Goal: Contribute content

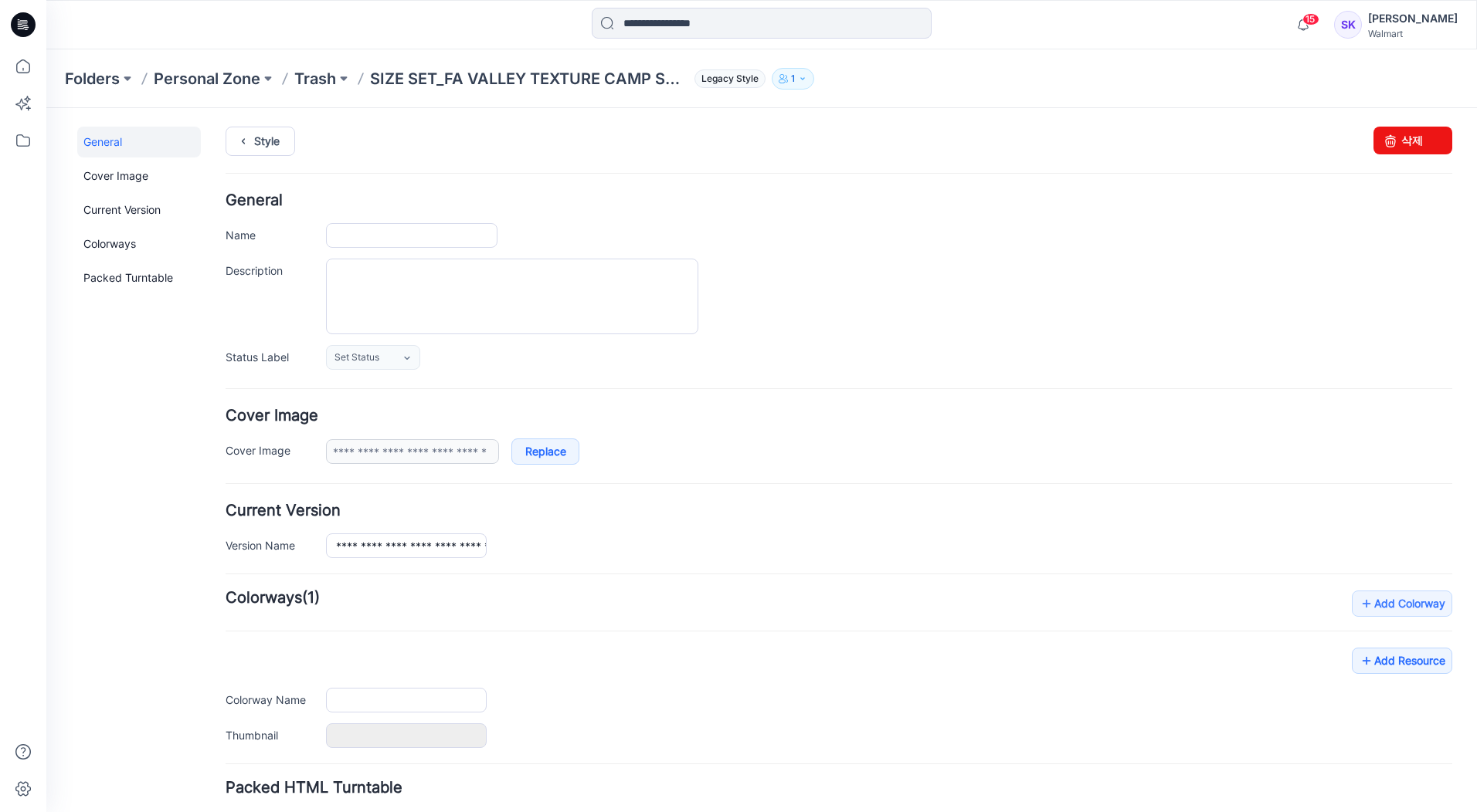
type input "**********"
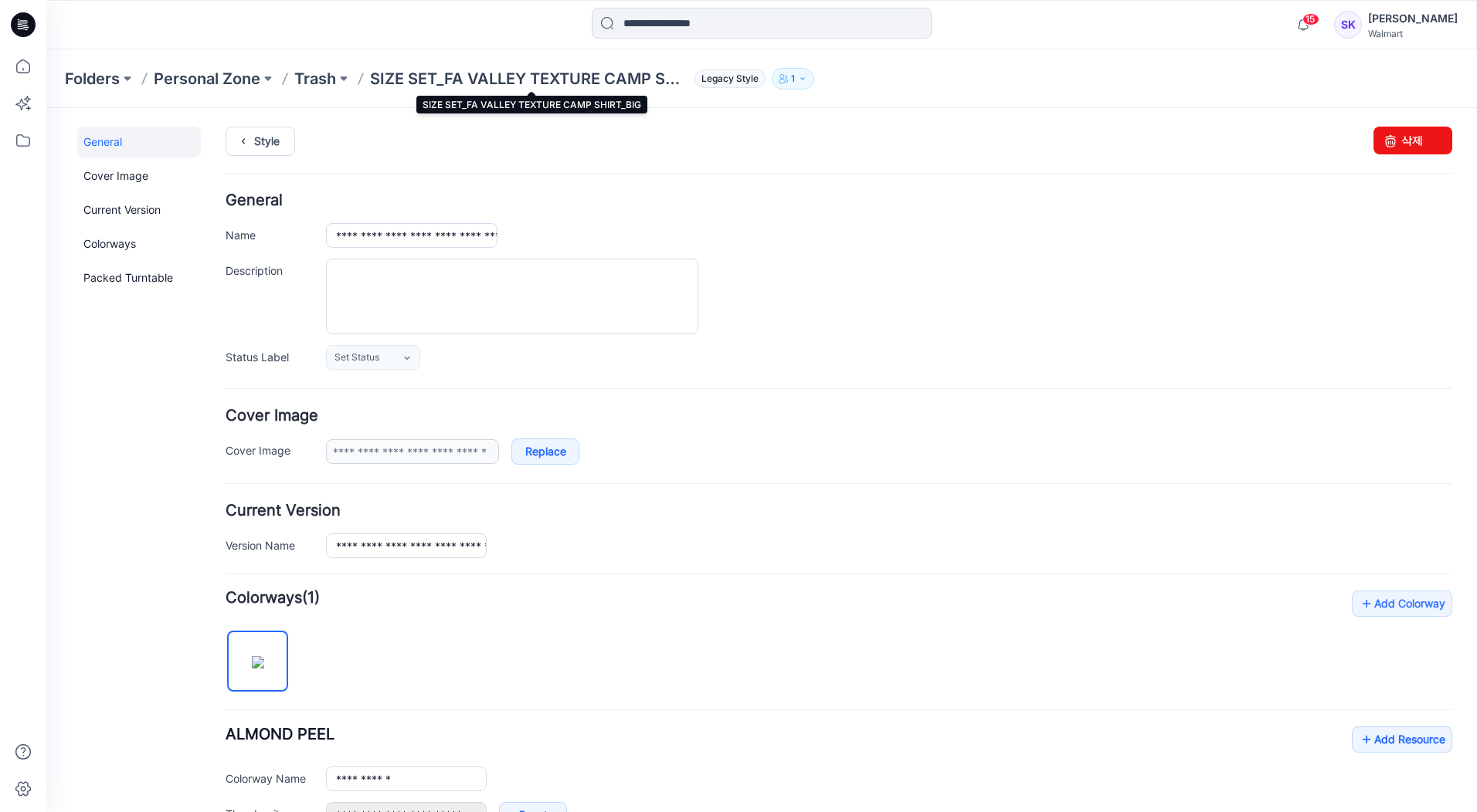
click at [517, 82] on p "SIZE SET_FA VALLEY TEXTURE CAMP SHIRT_BIG" at bounding box center [529, 78] width 318 height 22
